Goal: Check status: Check status

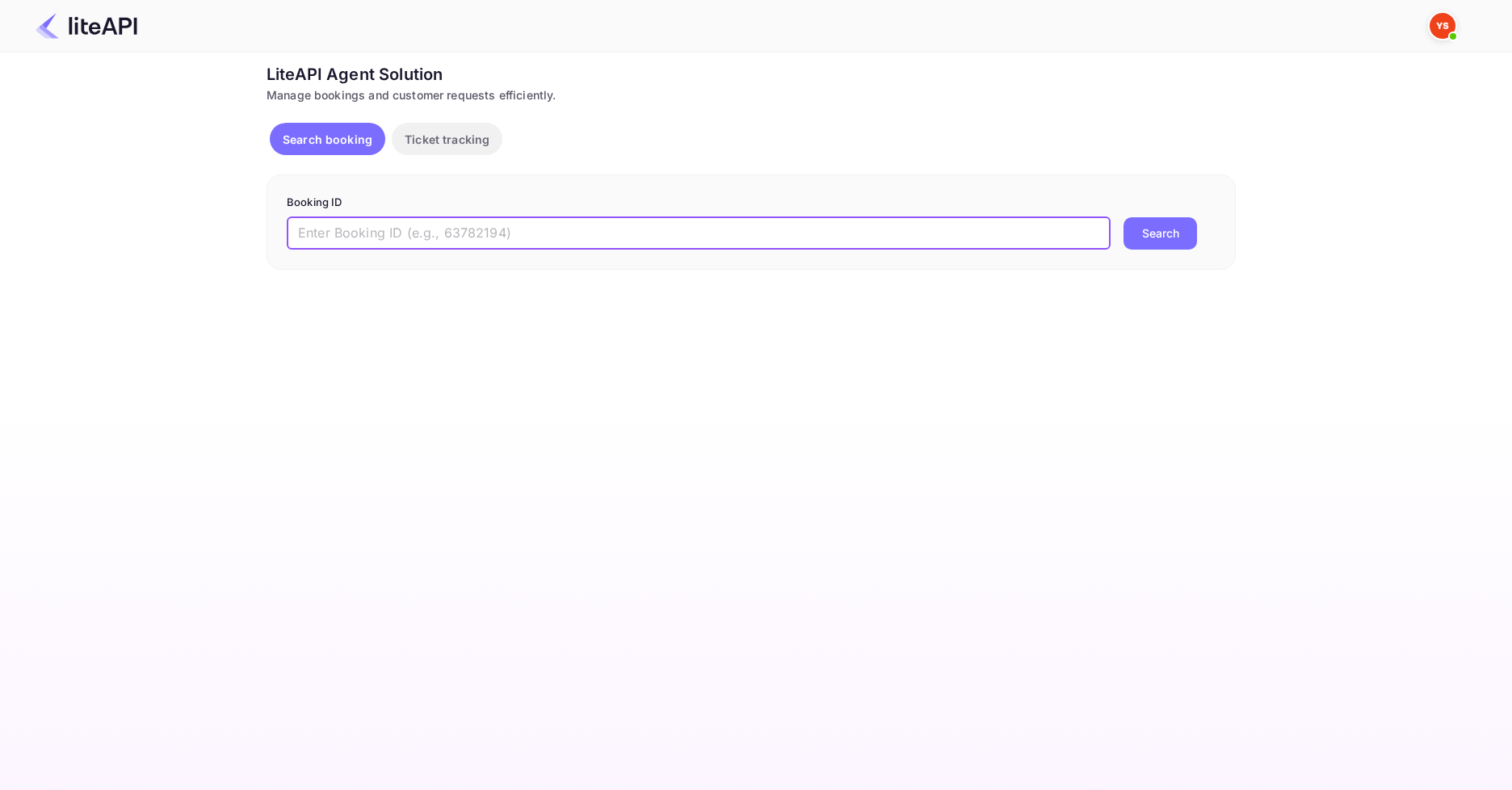
click at [340, 235] on input "text" at bounding box center [698, 234] width 824 height 32
paste input "8826433"
type input "8826433"
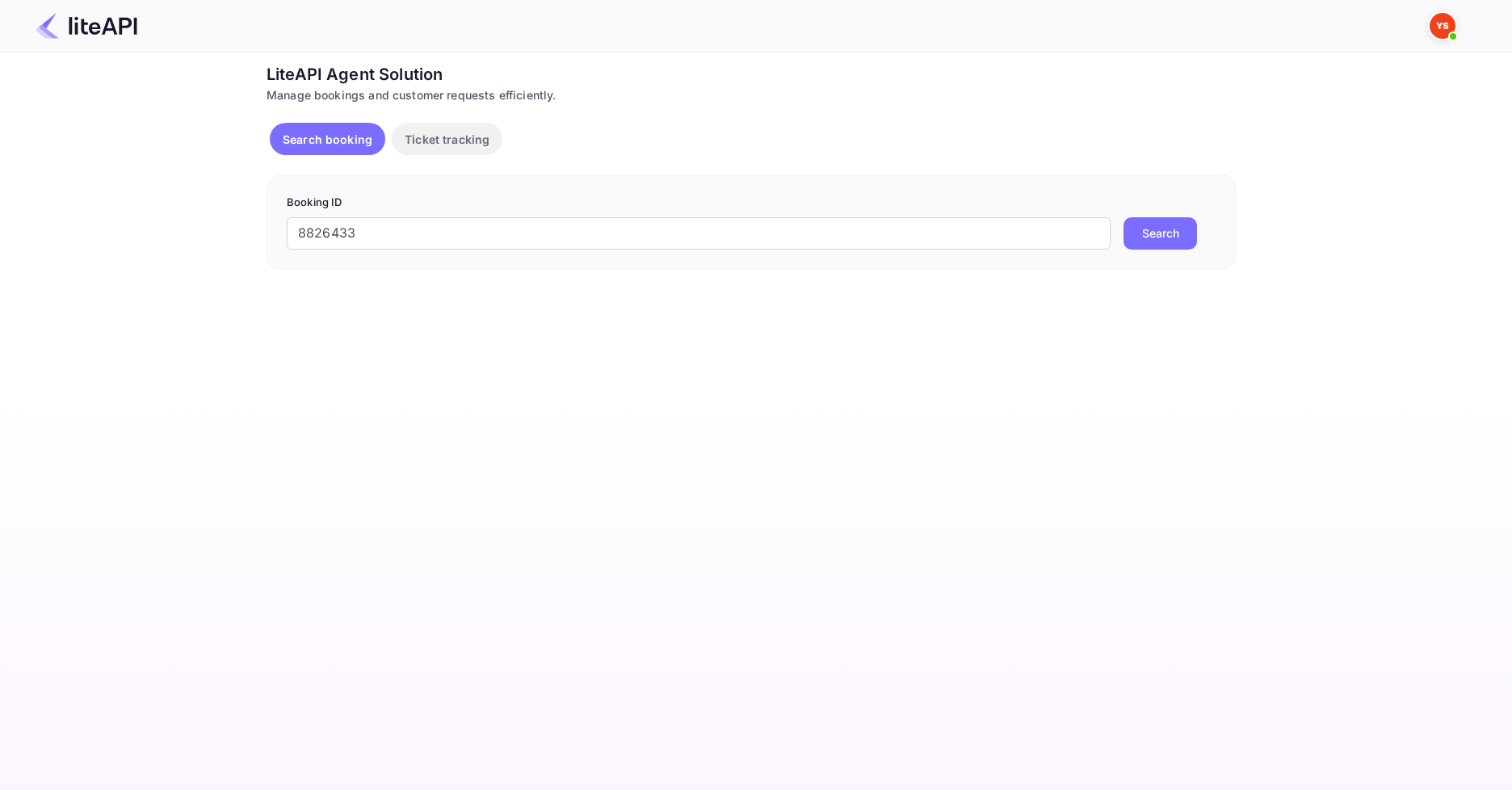
click at [1149, 231] on button "Search" at bounding box center [1161, 234] width 74 height 32
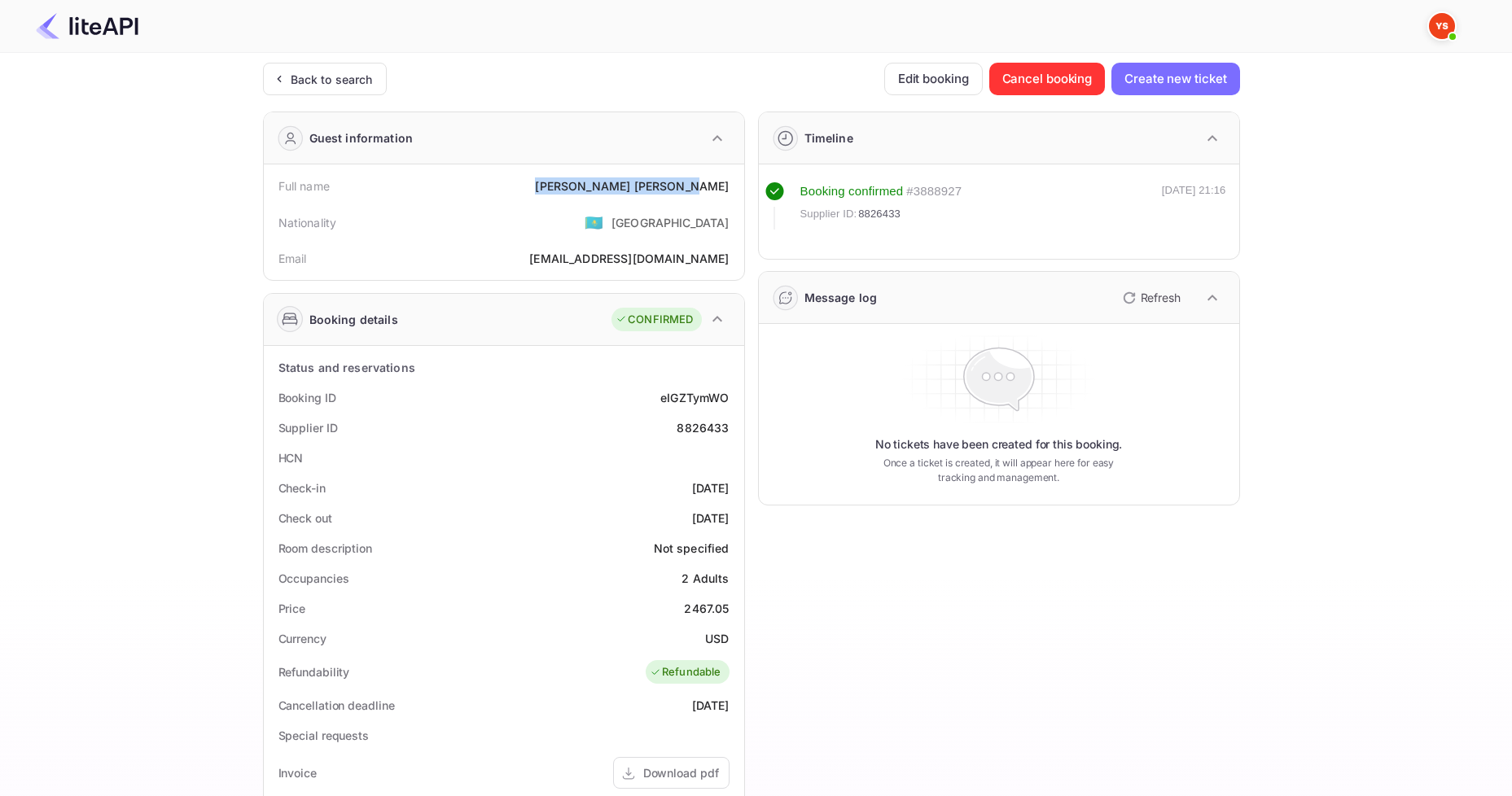
drag, startPoint x: 600, startPoint y: 180, endPoint x: 735, endPoint y: 175, distance: 135.1
click at [735, 175] on div "Full name [PERSON_NAME]" at bounding box center [504, 186] width 467 height 30
copy div "[PERSON_NAME]"
drag, startPoint x: 666, startPoint y: 598, endPoint x: 735, endPoint y: 605, distance: 69.4
click at [735, 605] on div "Price 2467.05" at bounding box center [504, 608] width 467 height 30
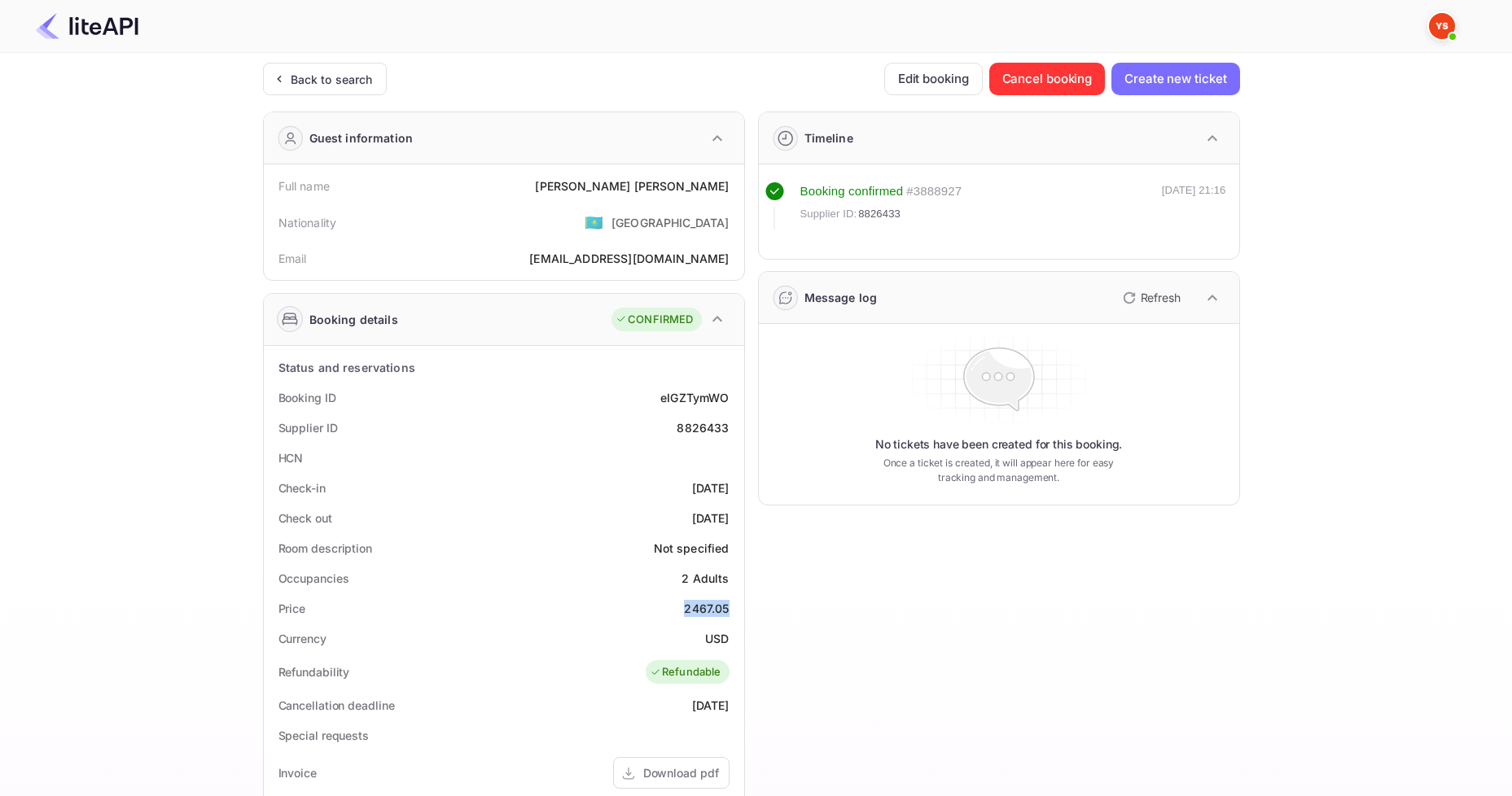
copy div "2467.05"
